Goal: Task Accomplishment & Management: Manage account settings

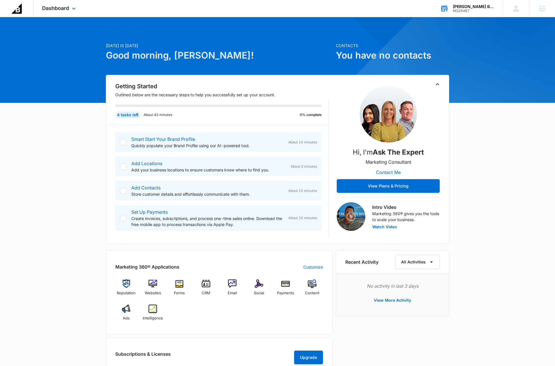
click at [465, 9] on div "M326467" at bounding box center [474, 11] width 42 height 4
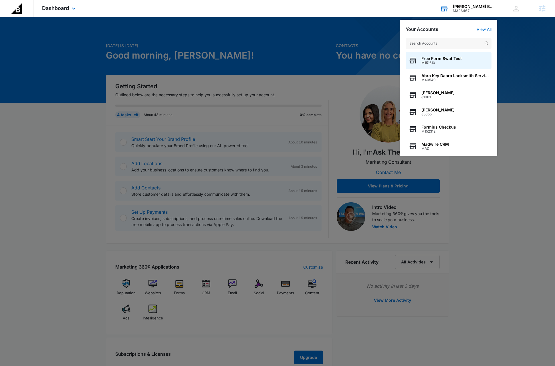
click at [449, 44] on input "text" at bounding box center [448, 43] width 86 height 11
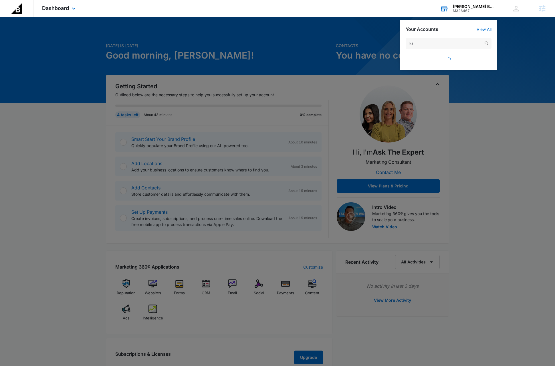
type input "k"
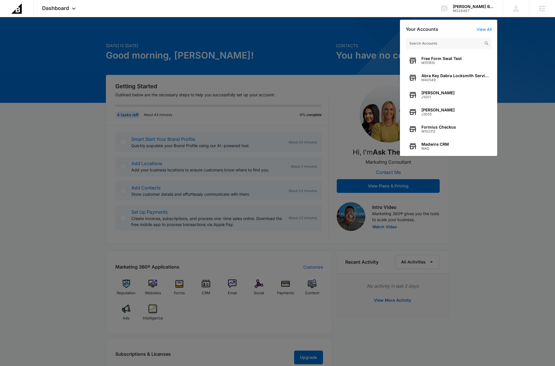
click at [514, 256] on div at bounding box center [277, 183] width 555 height 366
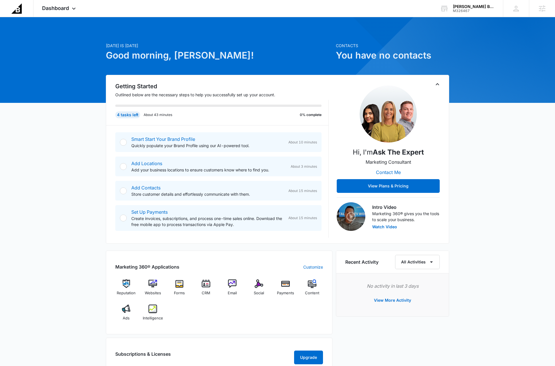
click at [500, 241] on div "Today is Tuesday, August 12th Good morning, Dave! Contacts You have no contacts…" at bounding box center [277, 270] width 555 height 492
click at [437, 85] on icon "Toggle Collapse" at bounding box center [437, 84] width 7 height 7
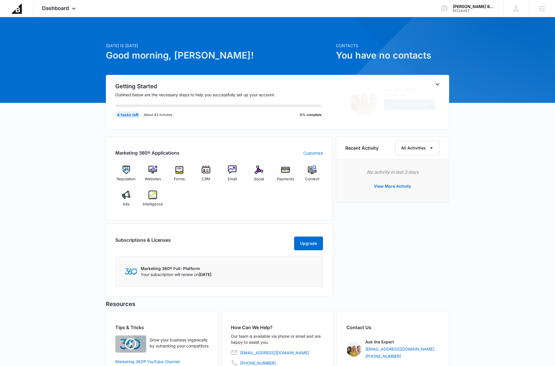
click at [437, 85] on icon "Toggle Collapse" at bounding box center [437, 84] width 7 height 7
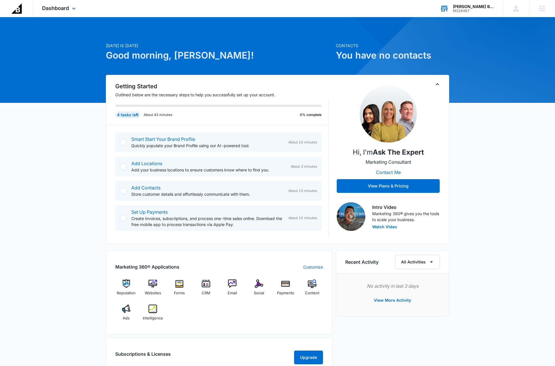
click at [474, 9] on div "M326467" at bounding box center [474, 11] width 42 height 4
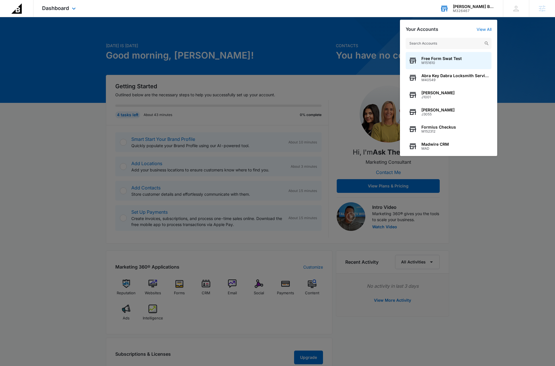
click at [455, 44] on input "text" at bounding box center [448, 43] width 86 height 11
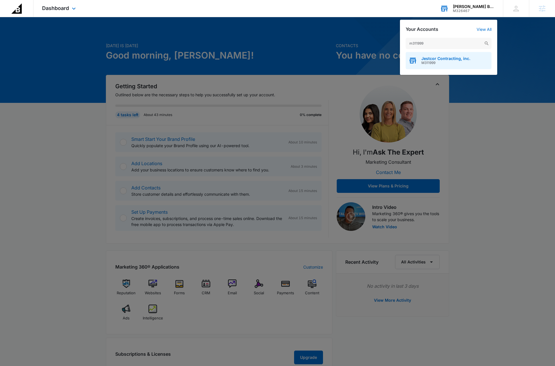
type input "m311999"
click at [448, 65] on span "M311999" at bounding box center [445, 63] width 49 height 4
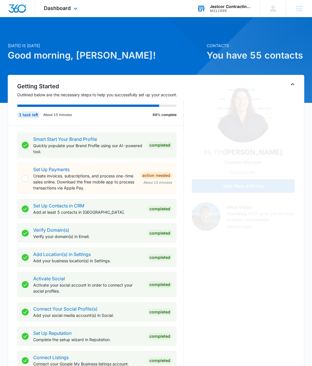
click at [136, 34] on div "Today is Tuesday, August 12th Good morning, Dave! Contacts You have 55 contacts…" at bounding box center [156, 351] width 312 height 655
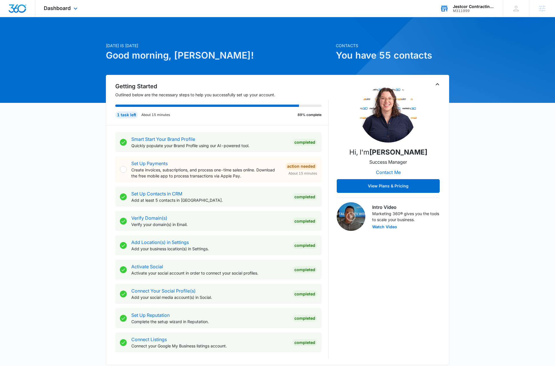
click at [510, 215] on div "Today is Tuesday, August 12th Good morning, Dave! Contacts You have 55 contacts…" at bounding box center [277, 332] width 555 height 617
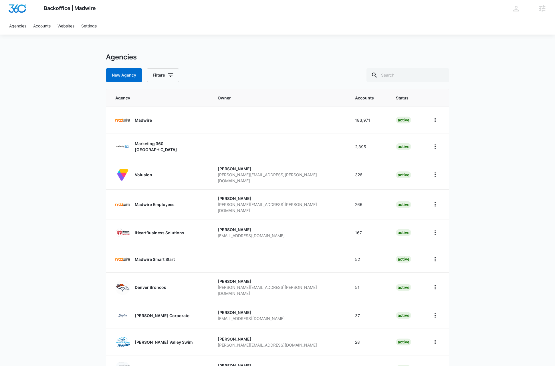
click at [267, 59] on div "Agencies" at bounding box center [277, 57] width 343 height 9
click at [147, 120] on p "Madwire" at bounding box center [143, 120] width 17 height 6
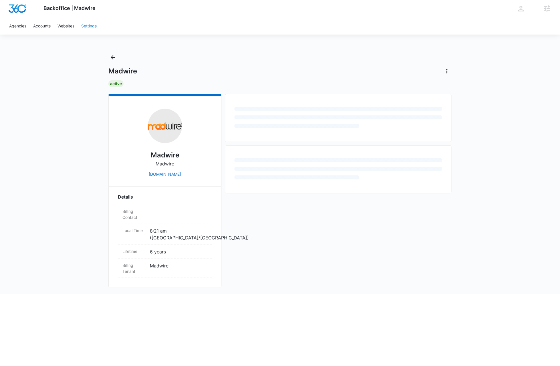
click at [85, 27] on link "Settings" at bounding box center [89, 25] width 22 height 17
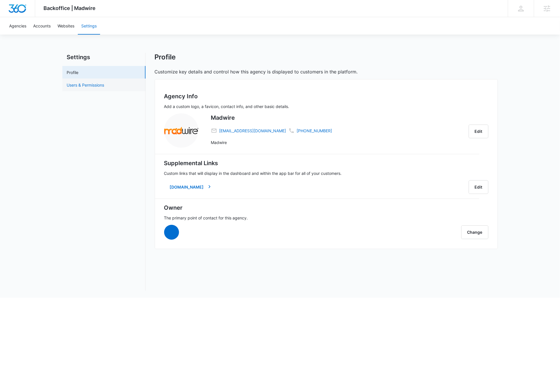
click at [86, 87] on link "Users & Permissions" at bounding box center [85, 85] width 37 height 6
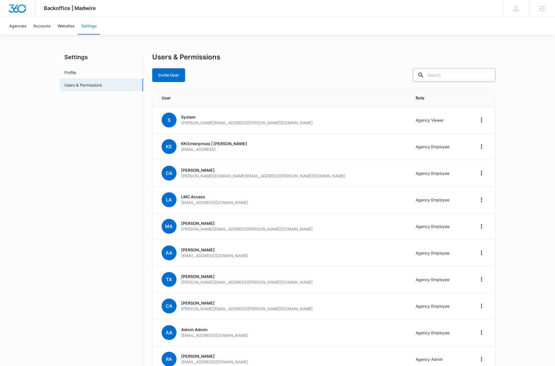
click at [469, 72] on input "text" at bounding box center [454, 75] width 83 height 14
type input "karissa"
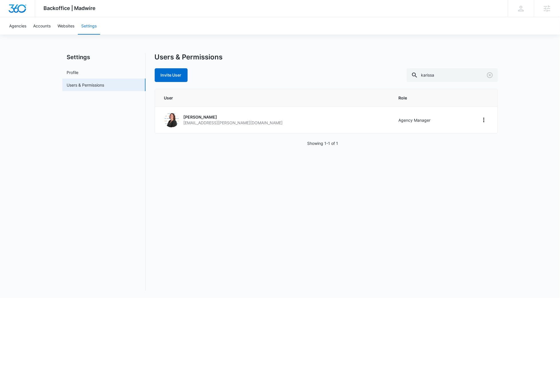
click at [208, 241] on div "Users & Permissions Invite User karissa User Role Karissa Harris karissa.harris…" at bounding box center [326, 172] width 343 height 238
click at [201, 237] on div "Users & Permissions Invite User karissa User Role Karissa Harris karissa.harris…" at bounding box center [326, 172] width 343 height 238
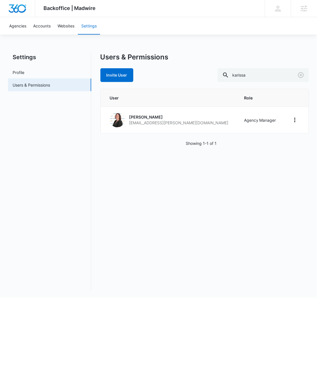
click at [25, 248] on nav "Settings Profile Users & Permissions" at bounding box center [49, 172] width 83 height 238
click at [19, 10] on img "Dashboard" at bounding box center [17, 8] width 18 height 9
click at [21, 27] on link "Agencies" at bounding box center [18, 25] width 24 height 17
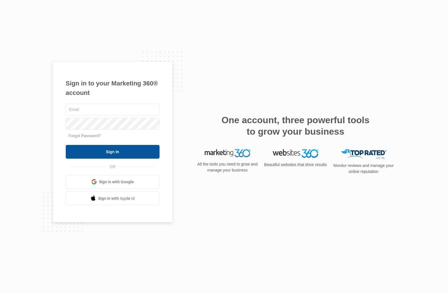
type input "[PERSON_NAME][EMAIL_ADDRESS][DOMAIN_NAME]"
click at [112, 152] on input "Sign In" at bounding box center [113, 152] width 94 height 14
